Goal: Communication & Community: Answer question/provide support

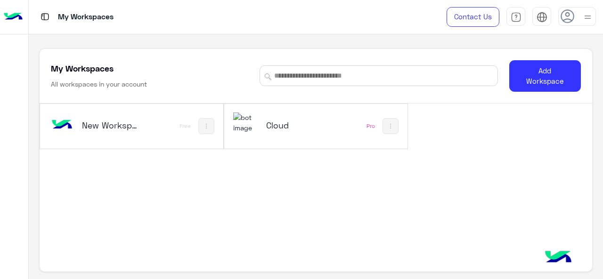
click at [294, 123] on h5 "Cloud" at bounding box center [295, 125] width 59 height 11
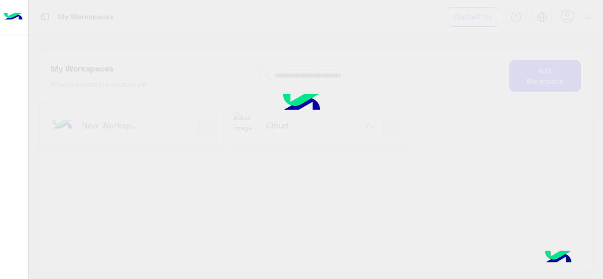
click at [273, 120] on img at bounding box center [301, 103] width 76 height 51
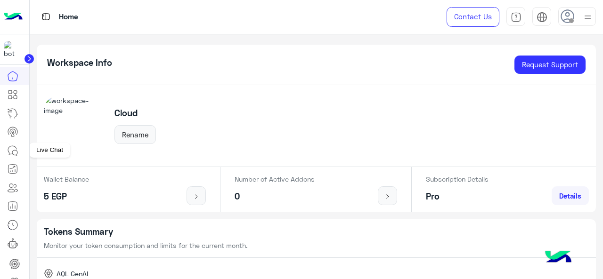
click at [12, 149] on icon at bounding box center [12, 150] width 11 height 11
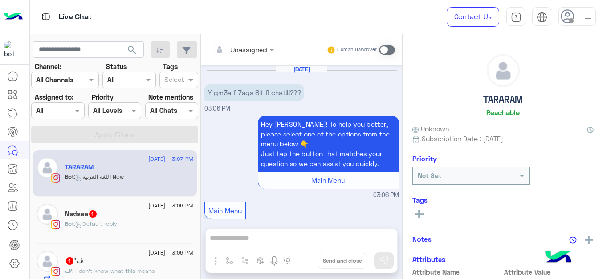
scroll to position [660, 0]
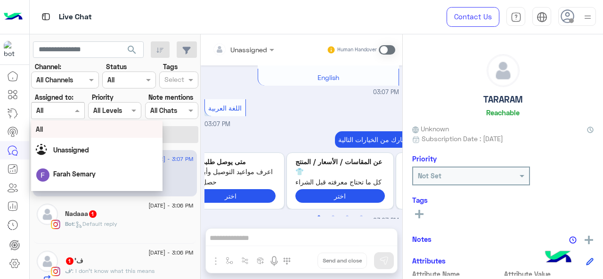
click at [73, 111] on span at bounding box center [79, 110] width 12 height 10
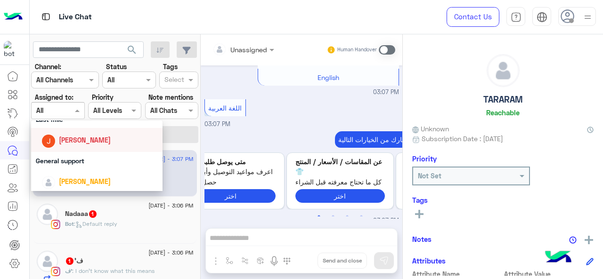
scroll to position [141, 0]
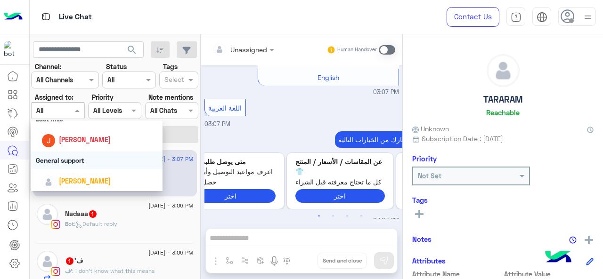
click at [76, 158] on div "General support" at bounding box center [97, 160] width 132 height 17
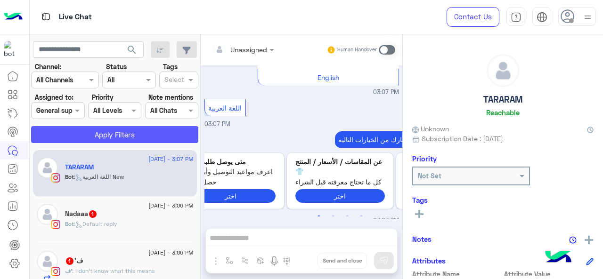
click at [98, 126] on button "Apply Filters" at bounding box center [114, 134] width 167 height 17
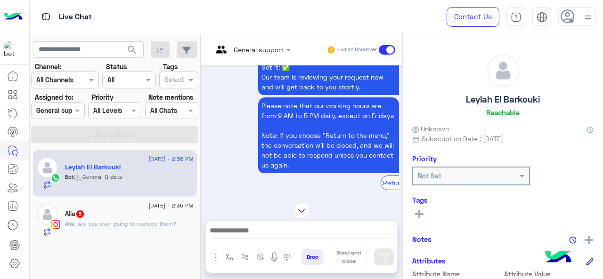
scroll to position [561, 0]
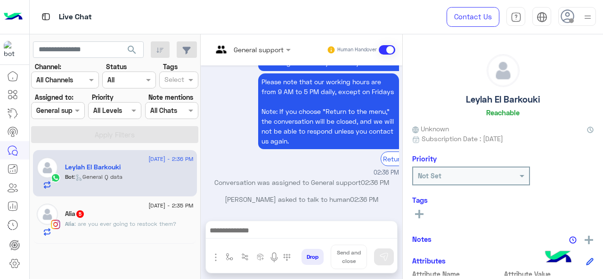
click at [307, 205] on div "[PERSON_NAME] asked to talk to human 02:36 PM" at bounding box center [301, 202] width 194 height 17
click at [592, 25] on div at bounding box center [588, 17] width 12 height 18
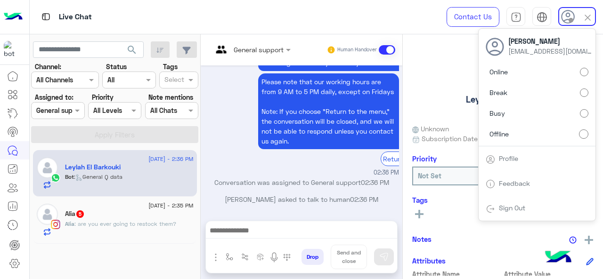
click at [512, 205] on link "Sign Out" at bounding box center [512, 208] width 26 height 8
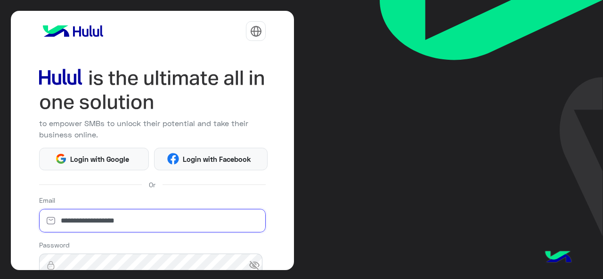
click at [192, 230] on input "**********" at bounding box center [152, 221] width 227 height 24
type input "**********"
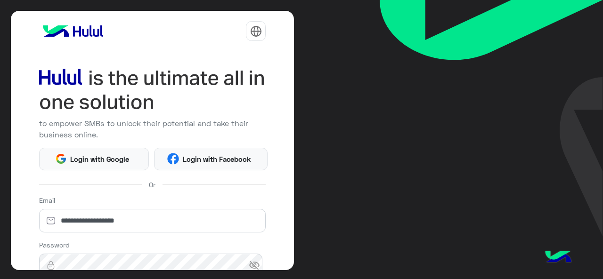
scroll to position [124, 0]
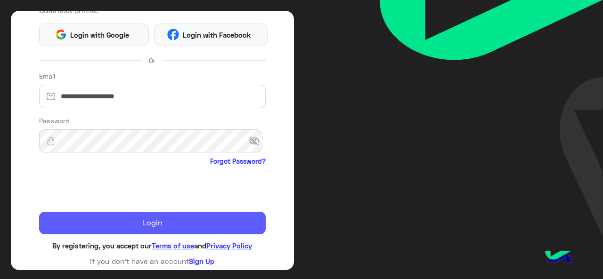
click at [126, 216] on button "Login" at bounding box center [152, 223] width 227 height 23
click at [198, 213] on button "Login" at bounding box center [152, 223] width 227 height 23
click at [234, 215] on button "Login" at bounding box center [152, 223] width 227 height 23
